Goal: Transaction & Acquisition: Purchase product/service

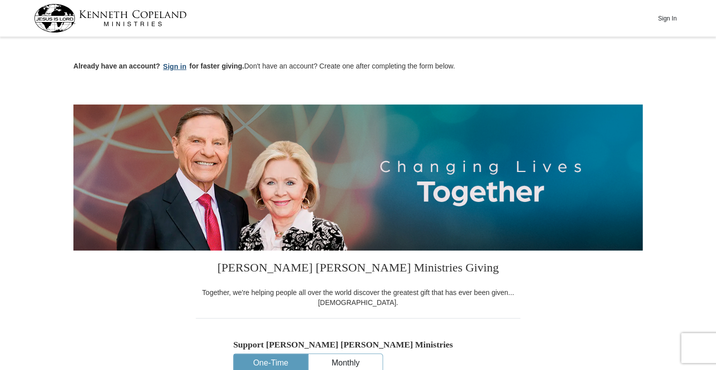
click at [173, 67] on button "Sign in" at bounding box center [174, 66] width 29 height 11
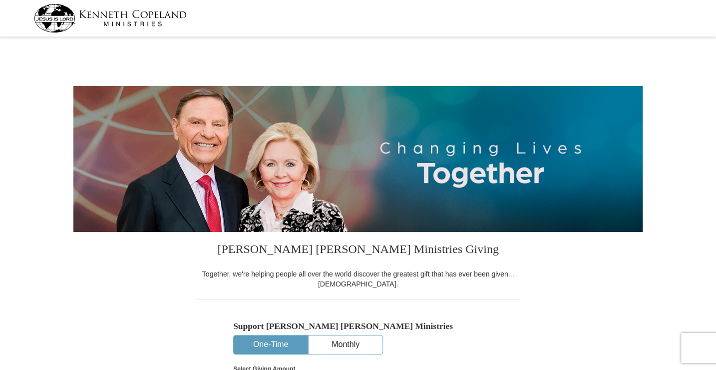
select select "NC"
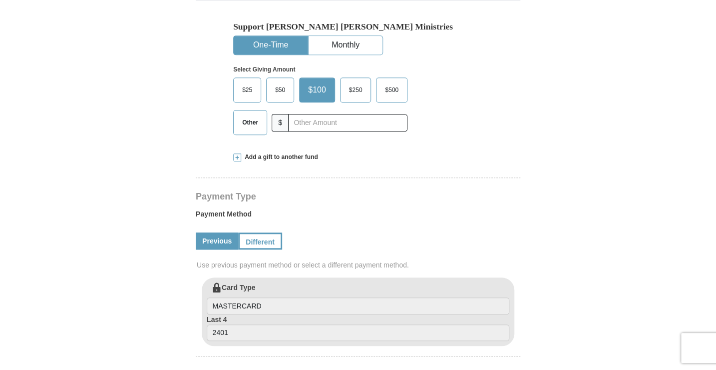
scroll to position [300, 0]
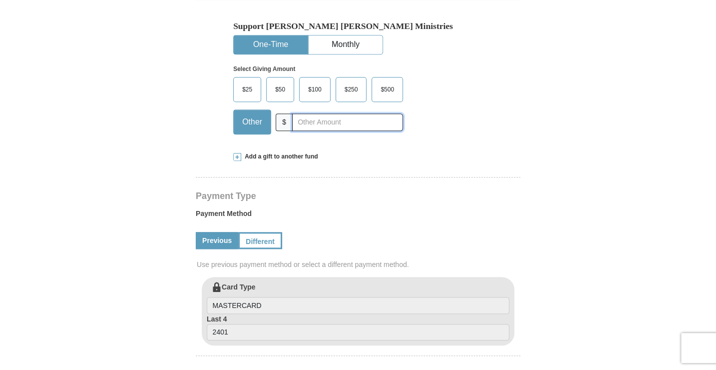
click at [331, 127] on input "text" at bounding box center [347, 121] width 111 height 17
type input "123.00"
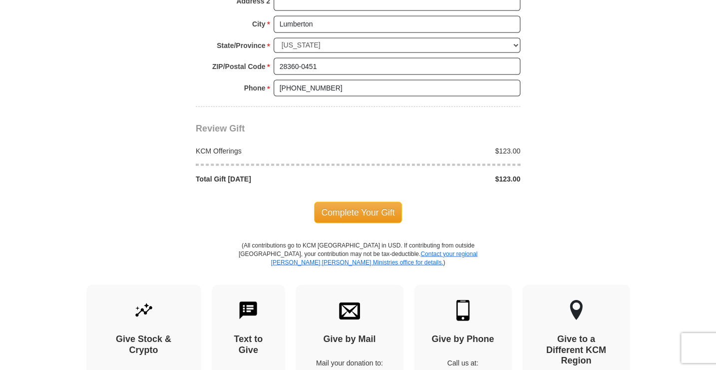
scroll to position [849, 0]
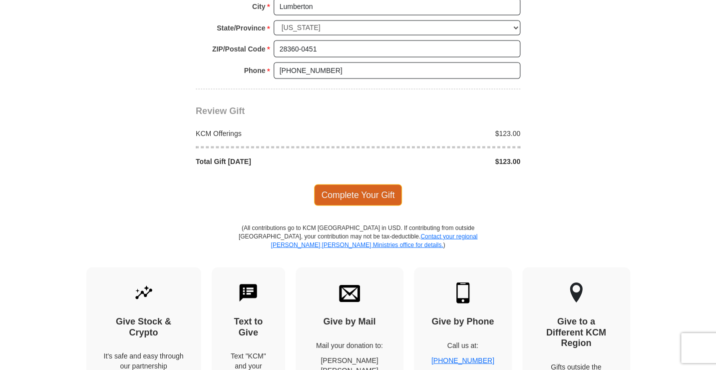
click at [377, 191] on span "Complete Your Gift" at bounding box center [358, 194] width 88 height 21
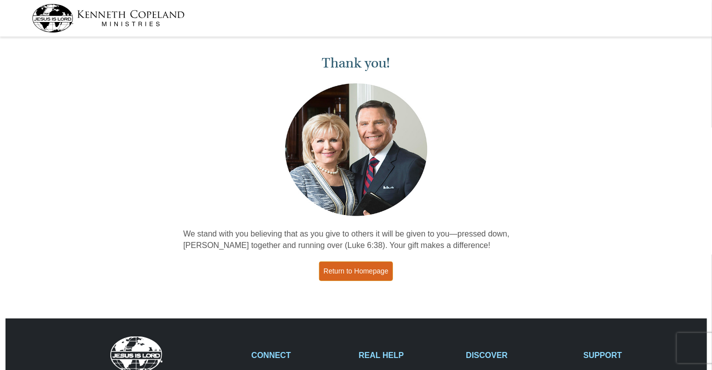
click at [363, 274] on link "Return to Homepage" at bounding box center [356, 270] width 74 height 19
